Goal: Task Accomplishment & Management: Use online tool/utility

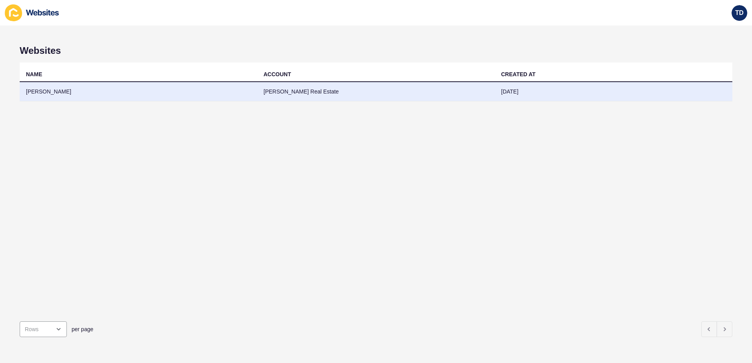
click at [169, 99] on td "[PERSON_NAME]" at bounding box center [138, 91] width 237 height 19
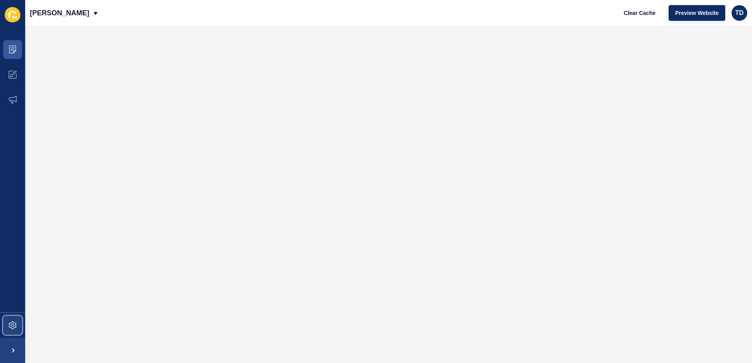
click at [9, 325] on icon at bounding box center [13, 326] width 8 height 8
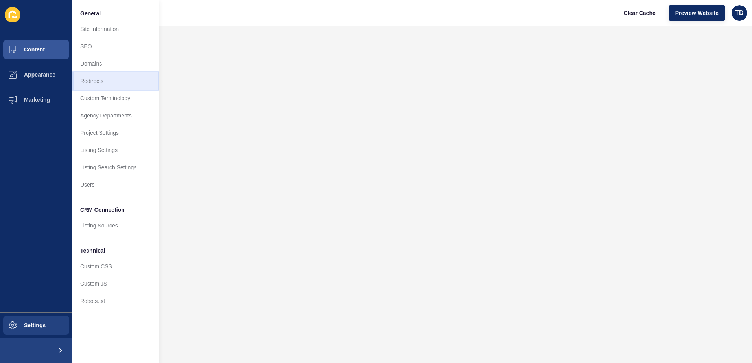
click at [118, 76] on link "Redirects" at bounding box center [115, 80] width 86 height 17
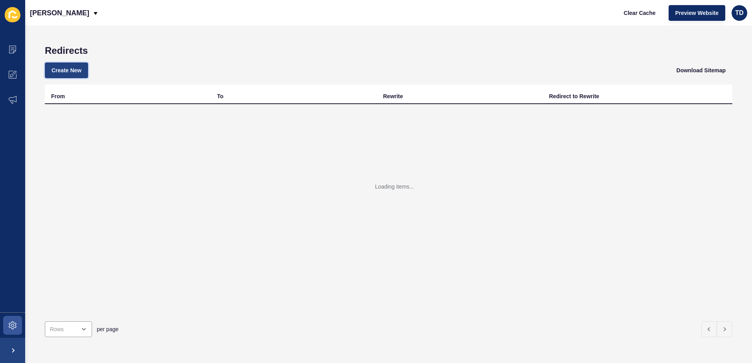
click at [66, 73] on span "Create New" at bounding box center [66, 70] width 30 height 8
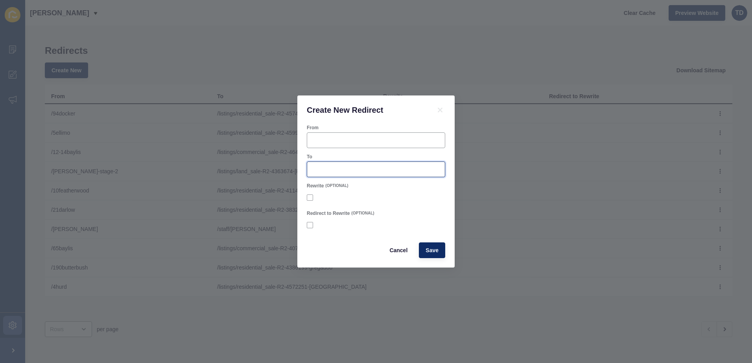
click at [369, 172] on input "To" at bounding box center [376, 170] width 128 height 8
paste input "/listings/residential_sale-R2-4677499-[GEOGRAPHIC_DATA]-[GEOGRAPHIC_DATA]"
type input "/listings/residential_sale-R2-4677499-[GEOGRAPHIC_DATA]-[GEOGRAPHIC_DATA]"
click at [346, 143] on input "From" at bounding box center [376, 140] width 128 height 8
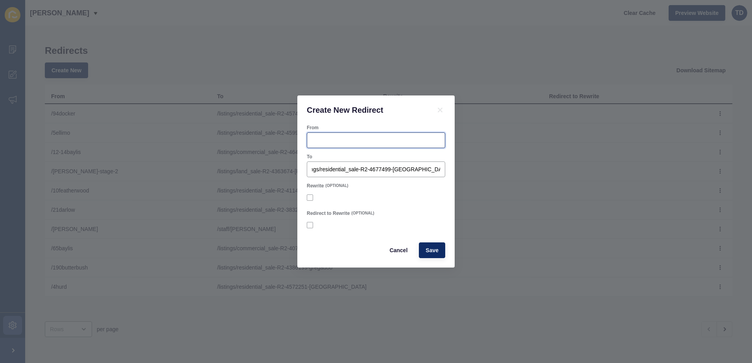
scroll to position [0, 0]
type input "/37fox"
click at [419, 243] on button "Save" at bounding box center [432, 251] width 26 height 16
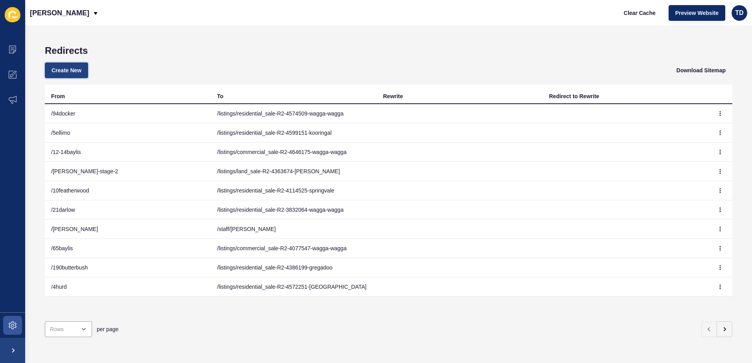
click at [73, 68] on span "Create New" at bounding box center [66, 70] width 30 height 8
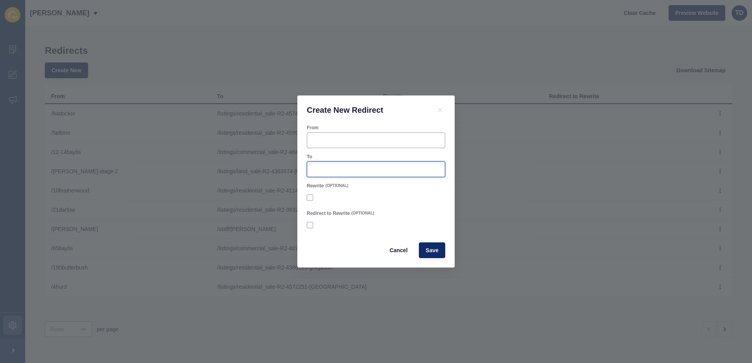
click at [343, 173] on input "To" at bounding box center [376, 170] width 128 height 8
paste input "/listings/residential_sale-R2-4719730-kooringal"
type input "/listings/residential_sale-R2-4719730-kooringal"
click at [354, 131] on div "From" at bounding box center [376, 136] width 140 height 25
click at [356, 143] on input "From" at bounding box center [376, 140] width 128 height 8
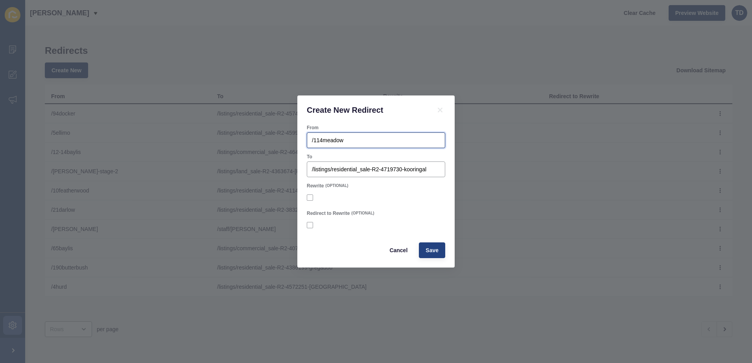
type input "/114meadow"
click at [441, 250] on button "Save" at bounding box center [432, 251] width 26 height 16
